Goal: Navigation & Orientation: Find specific page/section

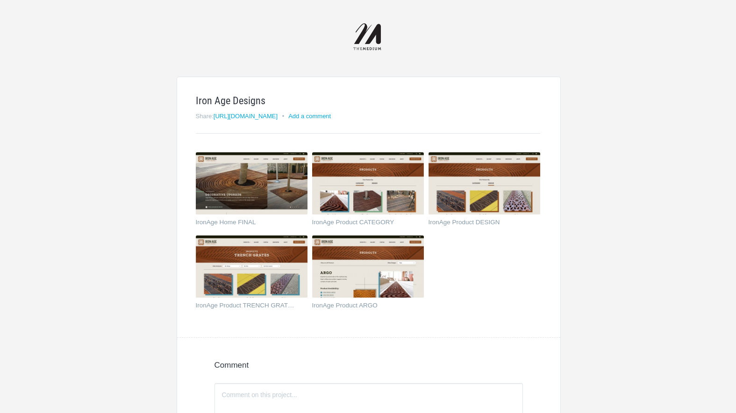
scroll to position [3, 0]
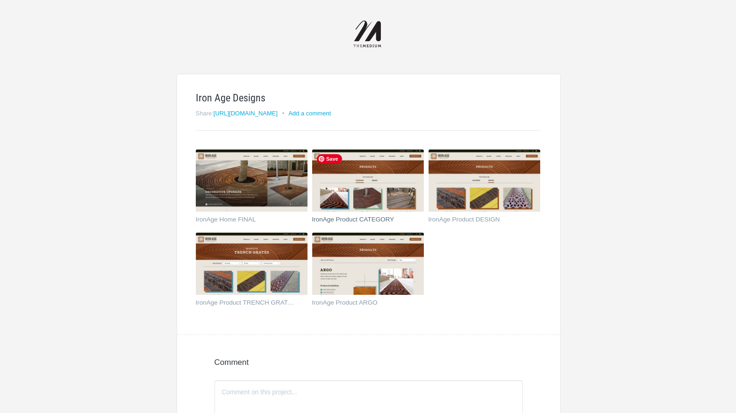
click at [340, 165] on img at bounding box center [368, 180] width 112 height 63
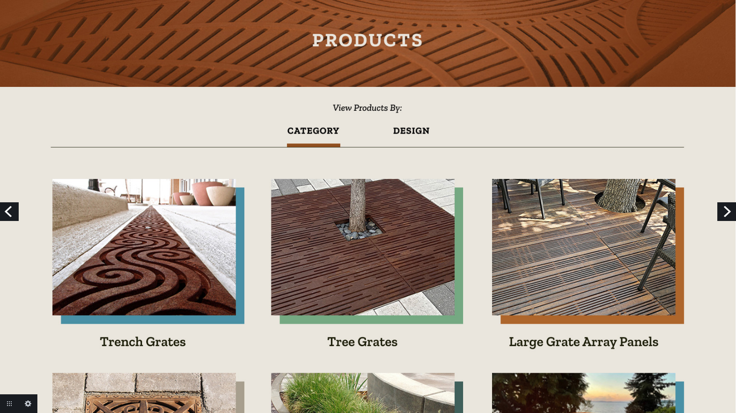
scroll to position [83, 0]
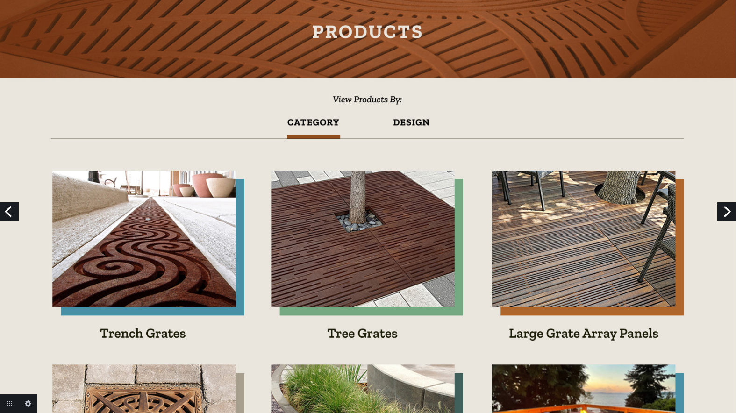
click at [724, 211] on link "Next" at bounding box center [726, 211] width 19 height 19
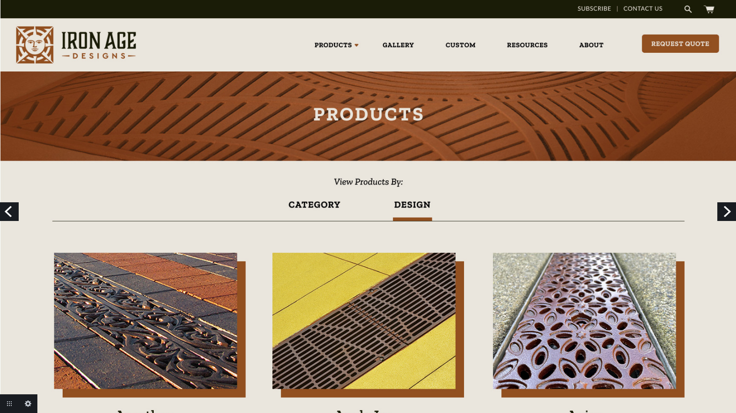
click at [725, 211] on link "Next" at bounding box center [726, 211] width 19 height 19
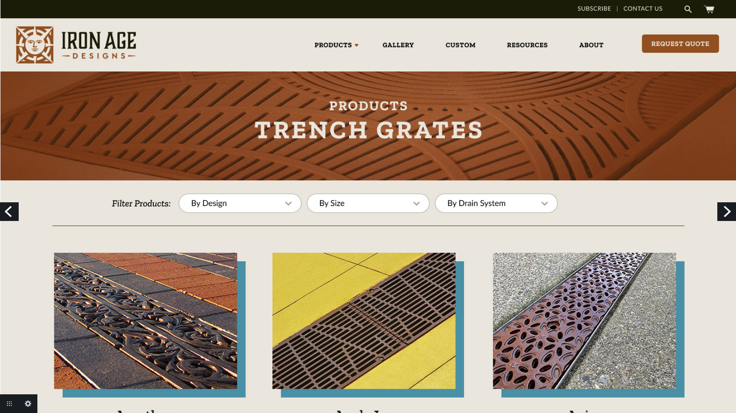
click at [12, 209] on link "Previous" at bounding box center [9, 211] width 19 height 19
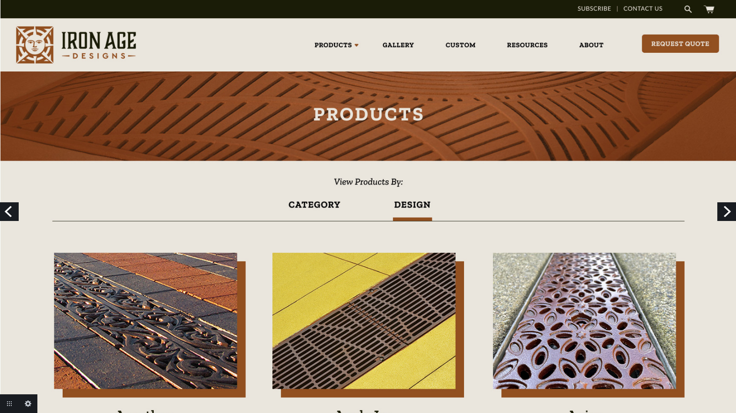
click at [12, 210] on link "Previous" at bounding box center [9, 211] width 19 height 19
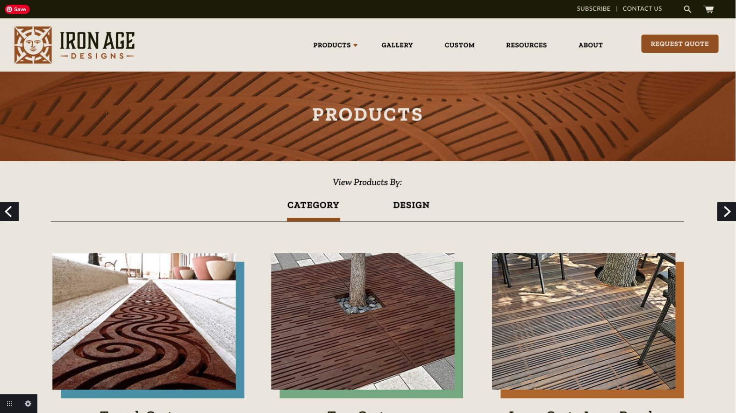
click at [732, 210] on link "Next" at bounding box center [726, 211] width 19 height 19
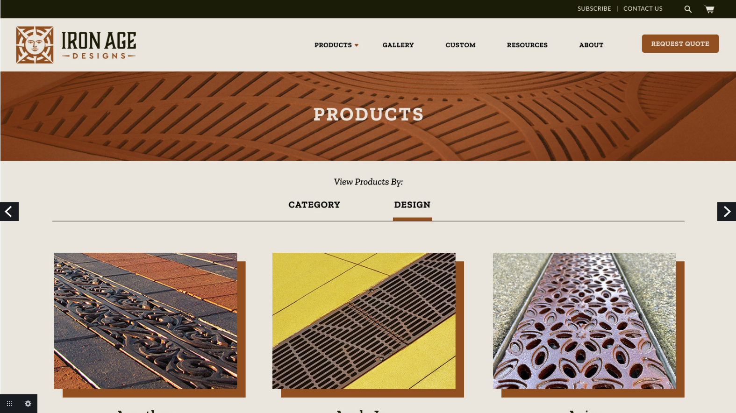
click at [726, 210] on link "Next" at bounding box center [726, 211] width 19 height 19
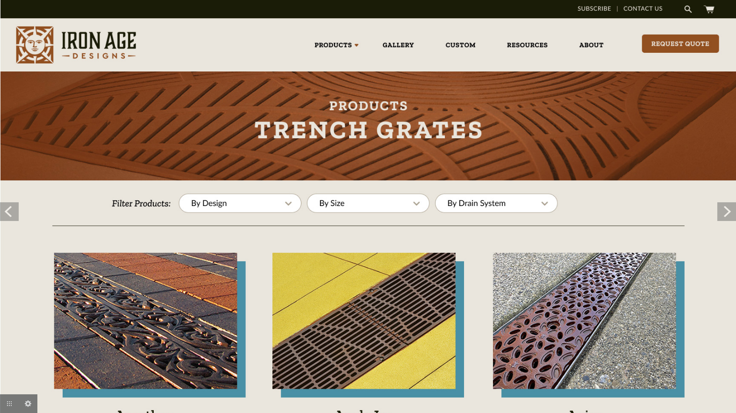
click at [727, 211] on link "Next" at bounding box center [726, 211] width 19 height 19
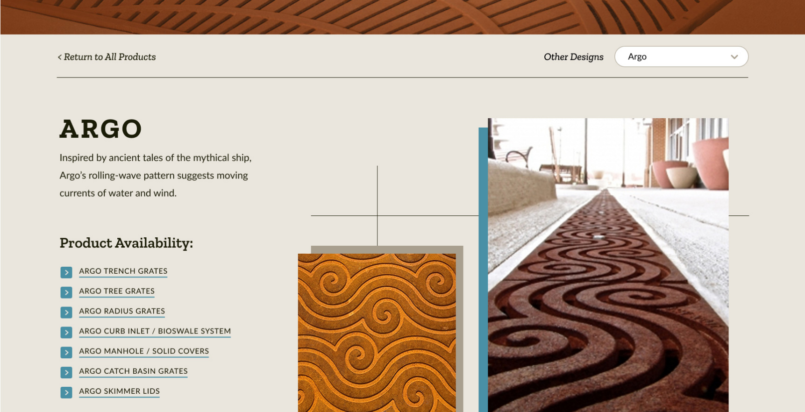
scroll to position [141, 0]
